Goal: Task Accomplishment & Management: Manage account settings

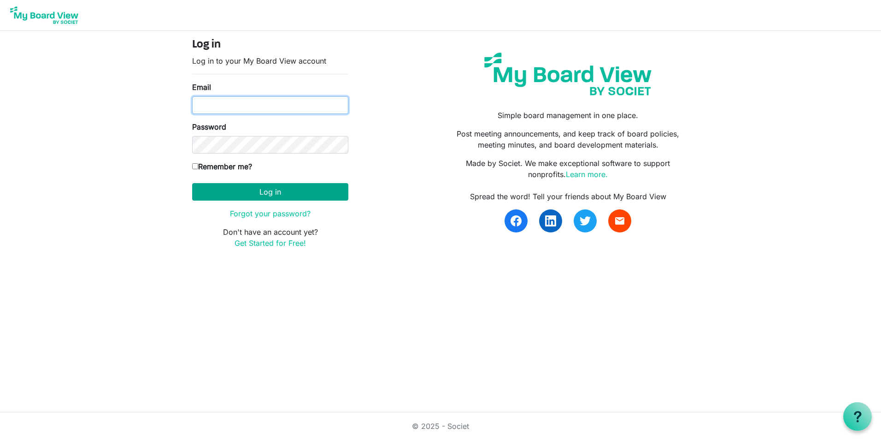
type input "[EMAIL_ADDRESS][DOMAIN_NAME]"
click at [276, 188] on button "Log in" at bounding box center [270, 192] width 156 height 18
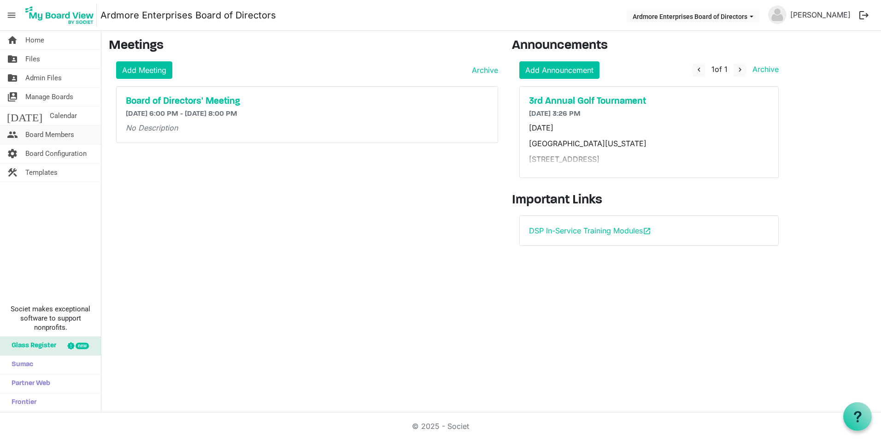
click at [44, 133] on span "Board Members" at bounding box center [49, 134] width 49 height 18
